Goal: Task Accomplishment & Management: Manage account settings

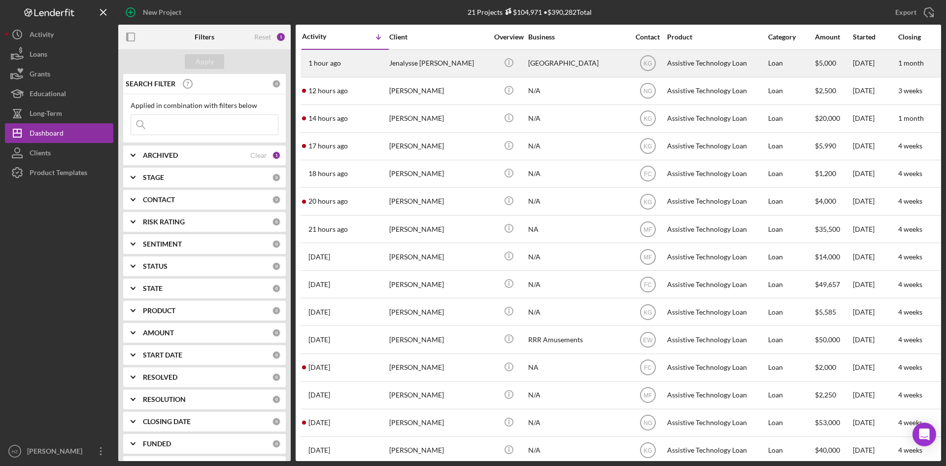
click at [423, 70] on div "Jenalysse [PERSON_NAME]" at bounding box center [438, 63] width 99 height 26
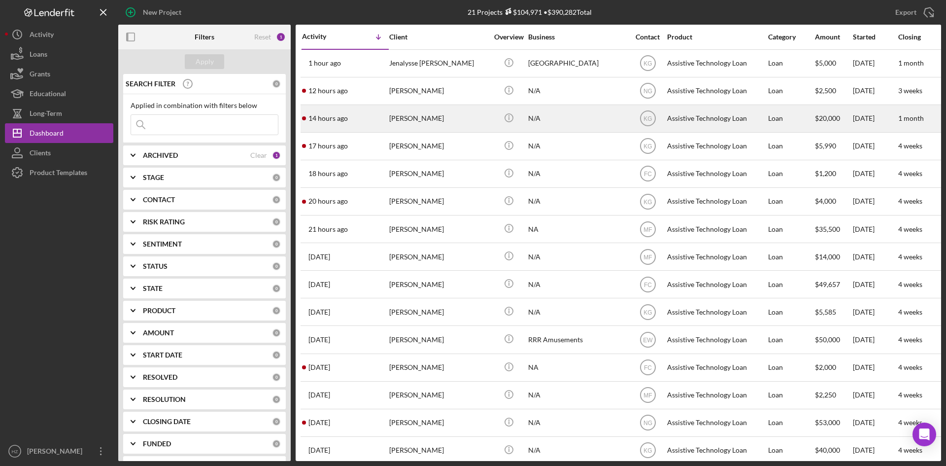
click at [409, 121] on div "[PERSON_NAME]" at bounding box center [438, 118] width 99 height 26
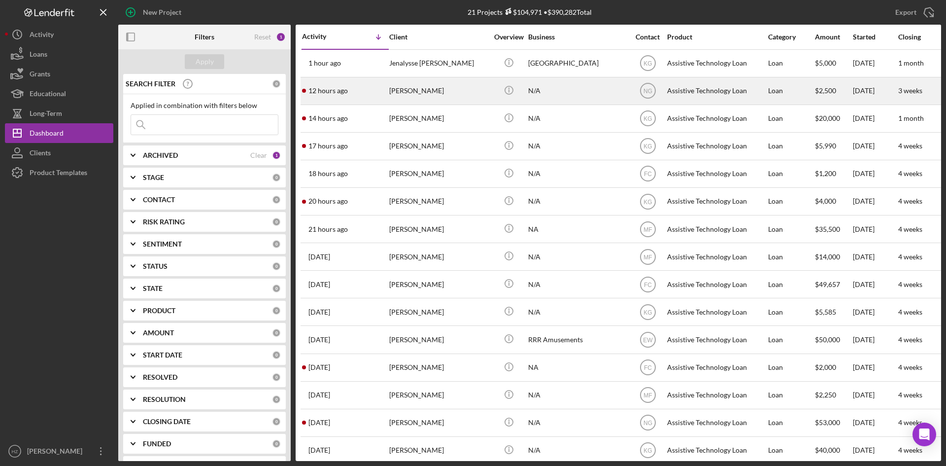
click at [412, 92] on div "[PERSON_NAME]" at bounding box center [438, 91] width 99 height 26
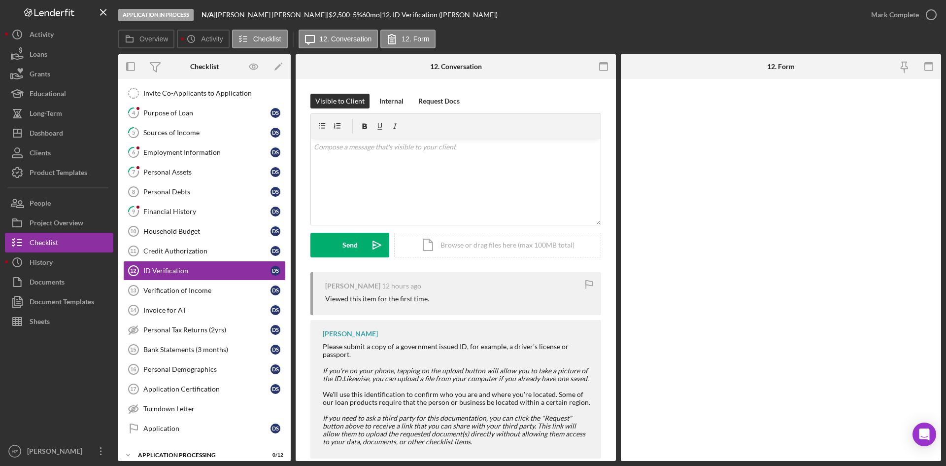
scroll to position [80, 0]
click at [169, 114] on div "Purpose of Loan" at bounding box center [206, 112] width 127 height 8
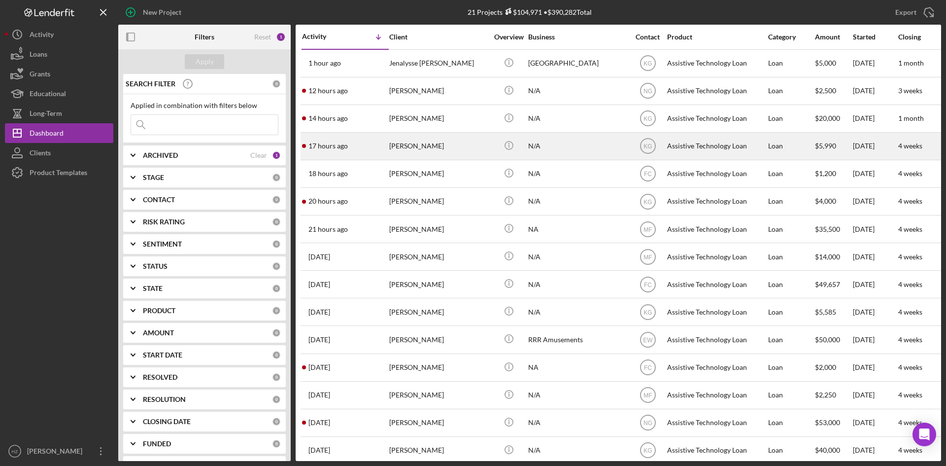
click at [421, 150] on div "[PERSON_NAME]" at bounding box center [438, 146] width 99 height 26
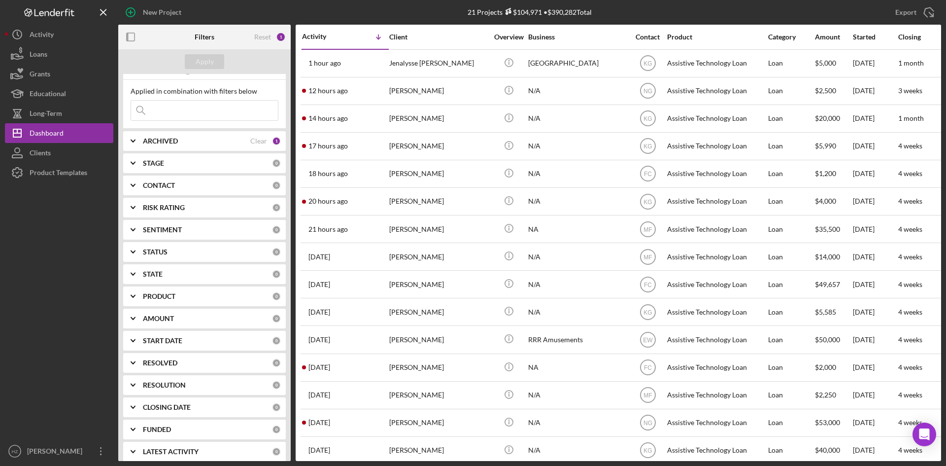
scroll to position [22, 0]
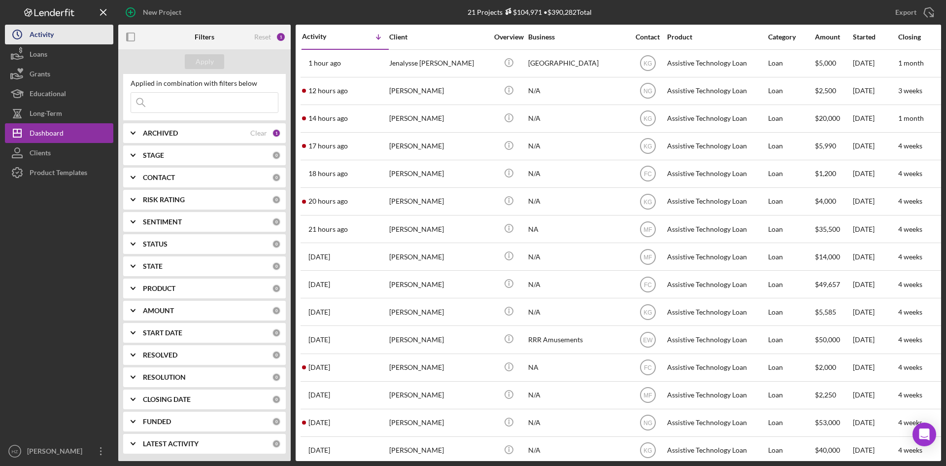
click at [37, 35] on div "Activity" at bounding box center [42, 36] width 24 height 22
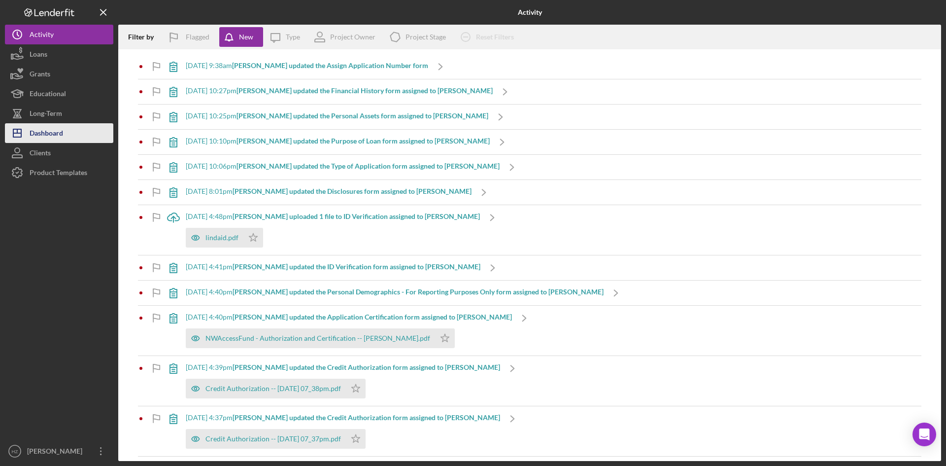
click at [47, 132] on div "Dashboard" at bounding box center [47, 134] width 34 height 22
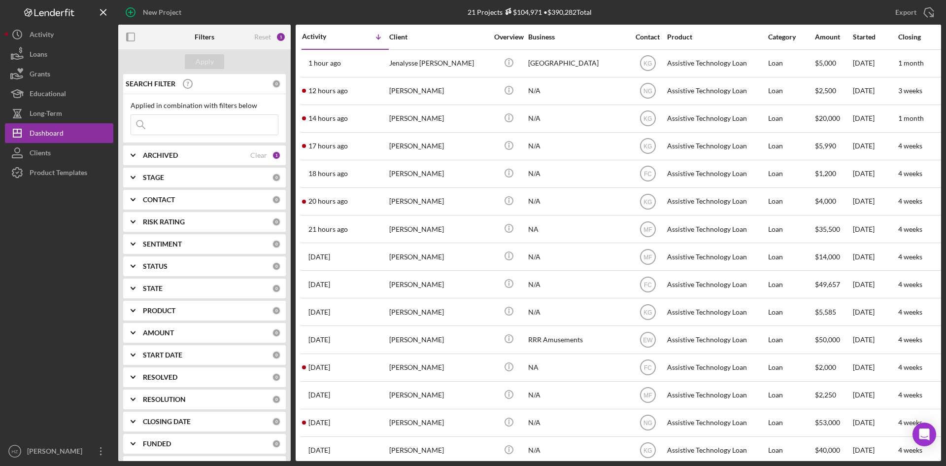
scroll to position [22, 0]
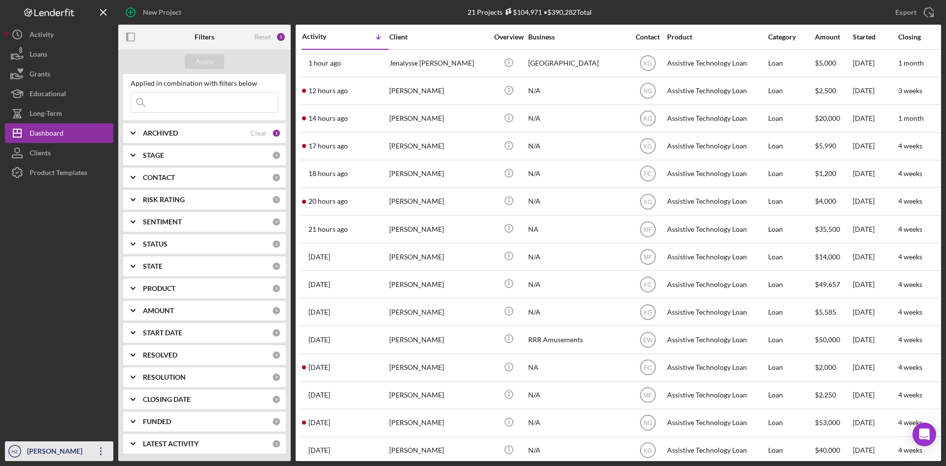
click at [99, 453] on icon "Icon/Overflow" at bounding box center [101, 451] width 25 height 25
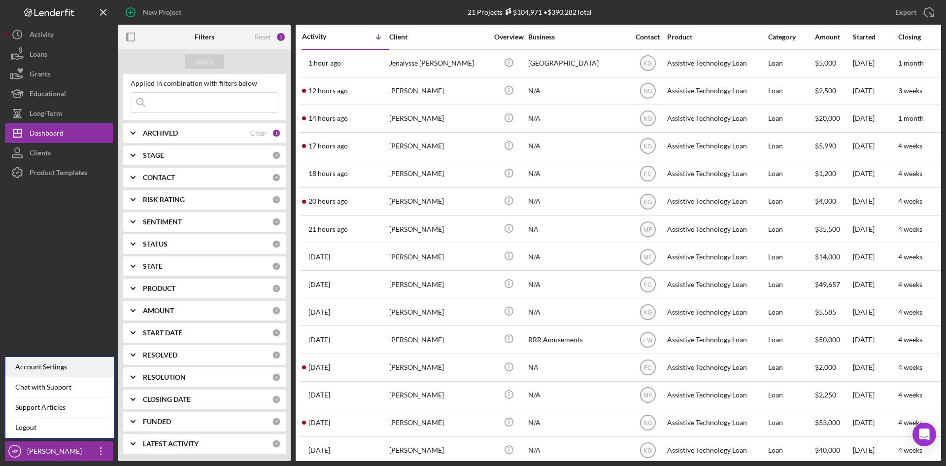
click at [44, 364] on div "Account Settings" at bounding box center [59, 367] width 108 height 20
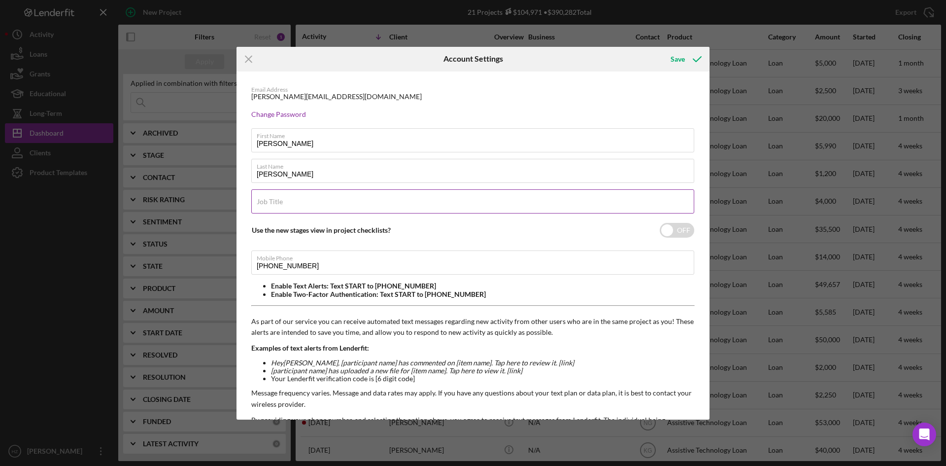
click at [285, 204] on input "Job Title" at bounding box center [472, 201] width 443 height 24
type input "Loan Officer/Underwriter"
click at [682, 59] on div "Save" at bounding box center [678, 59] width 14 height 20
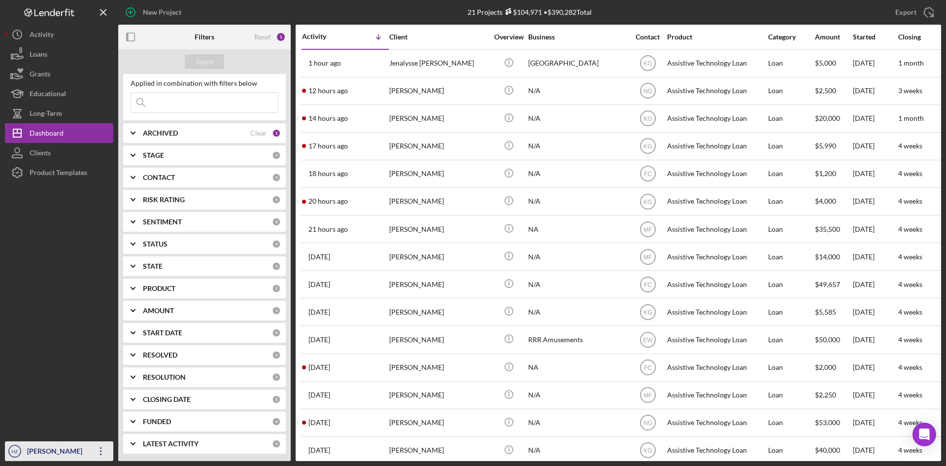
click at [104, 450] on icon "Icon/Overflow" at bounding box center [101, 451] width 25 height 25
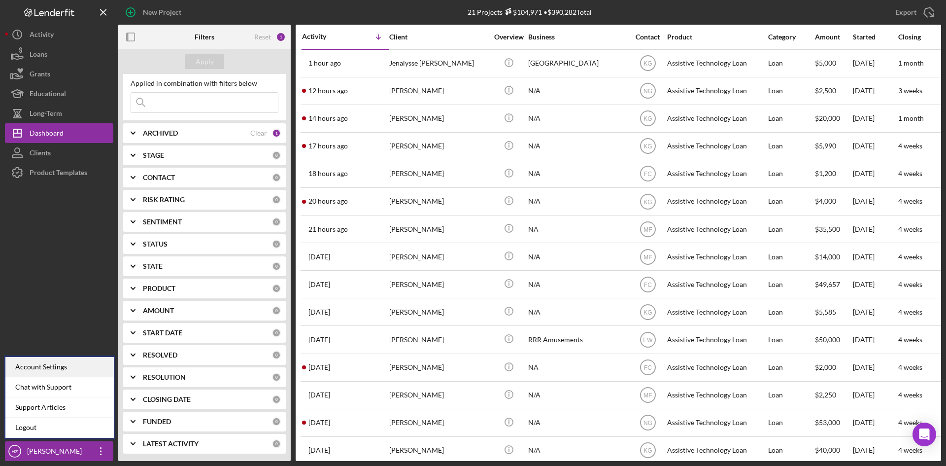
click at [66, 368] on div "Account Settings" at bounding box center [59, 367] width 108 height 20
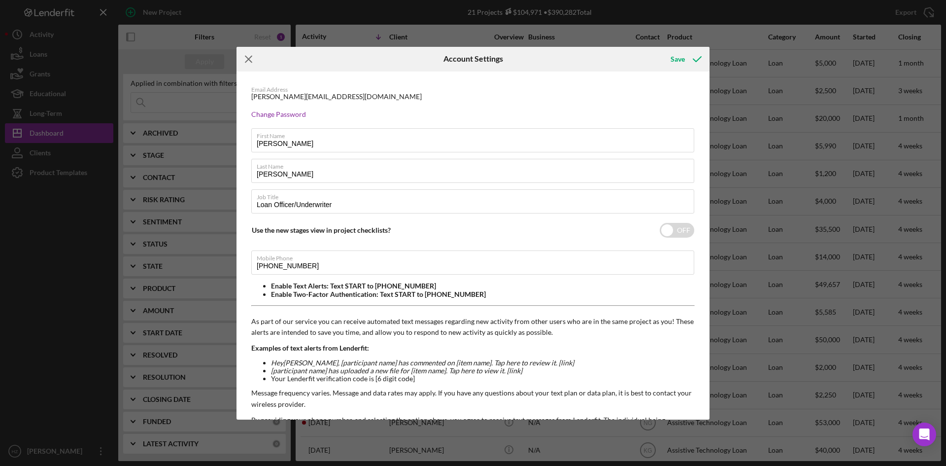
click at [245, 59] on icon "Icon/Menu Close" at bounding box center [249, 59] width 25 height 25
